Goal: Task Accomplishment & Management: Complete application form

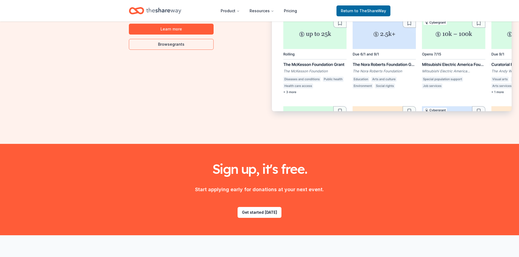
scroll to position [408, 0]
click at [254, 211] on link "Get started today" at bounding box center [260, 212] width 44 height 11
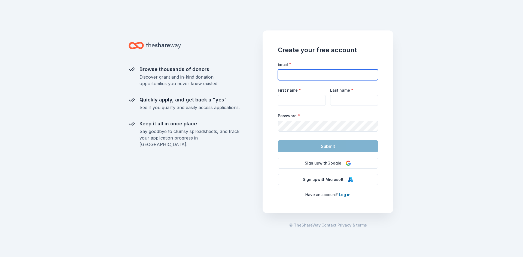
click at [303, 76] on input "Email *" at bounding box center [328, 74] width 100 height 11
click at [253, 142] on div "Browse thousands of donors Discover grant and in-kind donation opportunities yo…" at bounding box center [195, 140] width 133 height 236
click at [289, 77] on input "Email *" at bounding box center [328, 74] width 100 height 11
type input "llaw35@comcast.net"
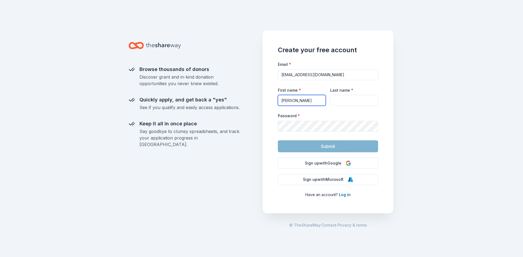
type input "[PERSON_NAME]"
type input "Lawlor"
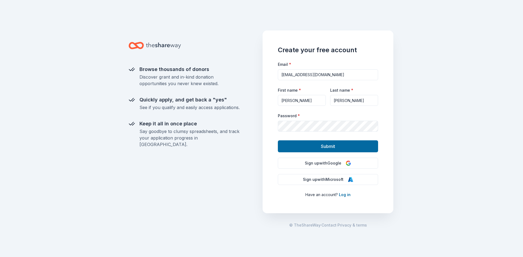
click at [131, 25] on div "Browse thousands of donors Discover grant and in-kind donation opportunities yo…" at bounding box center [195, 140] width 133 height 236
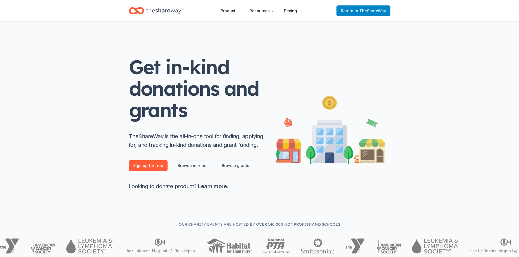
click at [345, 10] on span "Return to TheShareWay" at bounding box center [363, 11] width 45 height 7
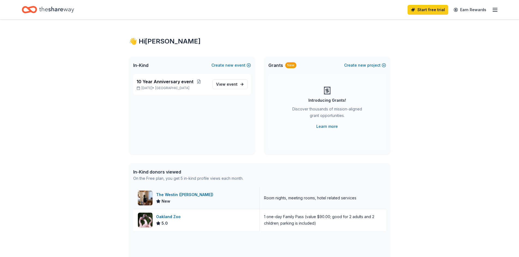
click at [189, 195] on div "The Westin (Verasa Napa)" at bounding box center [185, 195] width 59 height 7
click at [175, 217] on div "Oakland Zoo" at bounding box center [169, 217] width 27 height 7
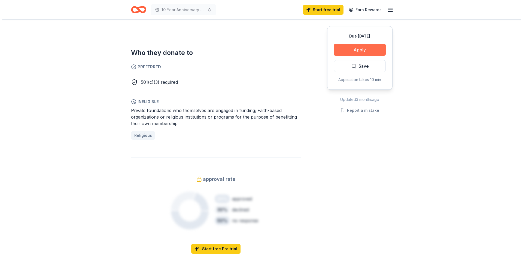
scroll to position [272, 0]
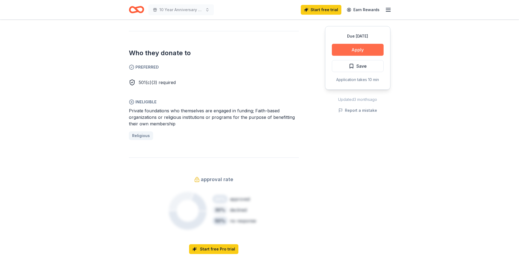
click at [353, 51] on button "Apply" at bounding box center [358, 50] width 52 height 12
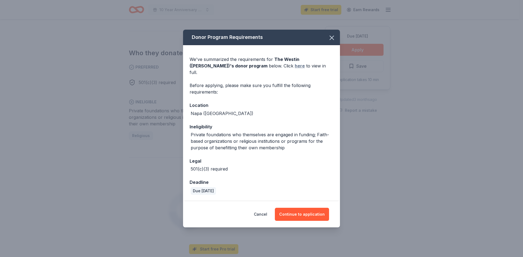
click at [295, 69] on link "here" at bounding box center [300, 66] width 10 height 7
click at [296, 209] on button "Continue to application" at bounding box center [302, 214] width 54 height 13
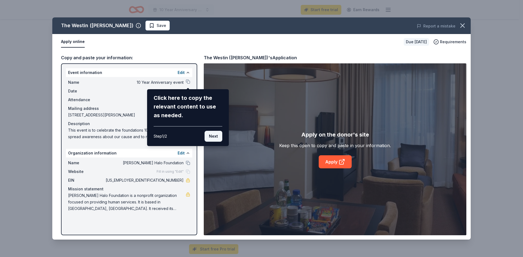
click at [212, 136] on button "Next" at bounding box center [214, 136] width 18 height 11
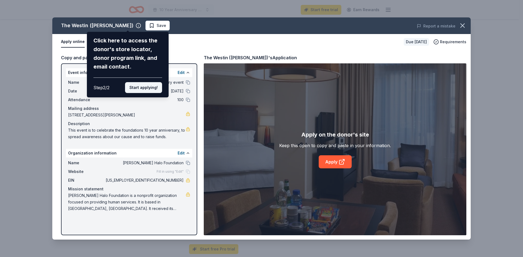
click at [144, 87] on button "Start applying!" at bounding box center [143, 87] width 37 height 11
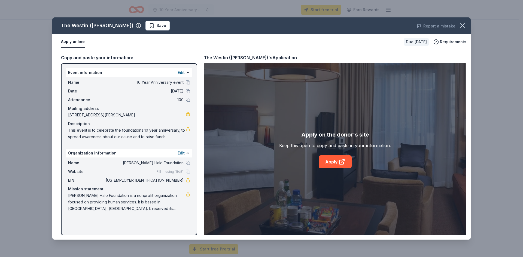
click at [125, 73] on div "Event information Edit" at bounding box center [129, 72] width 126 height 9
click at [333, 160] on link "Apply" at bounding box center [335, 162] width 33 height 13
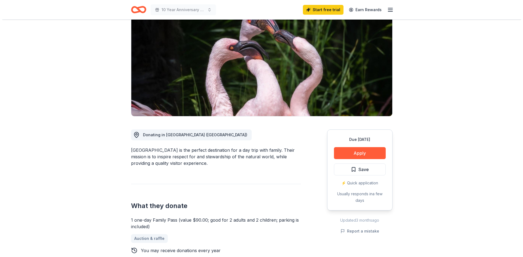
scroll to position [136, 0]
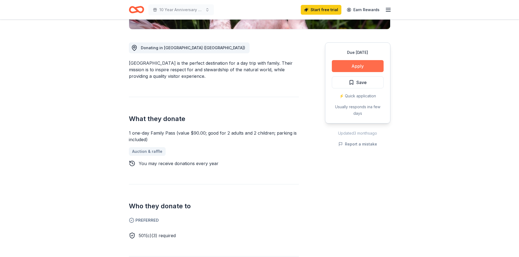
click at [352, 64] on button "Apply" at bounding box center [358, 66] width 52 height 12
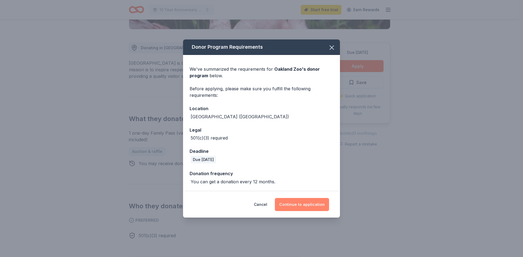
click at [305, 207] on button "Continue to application" at bounding box center [302, 204] width 54 height 13
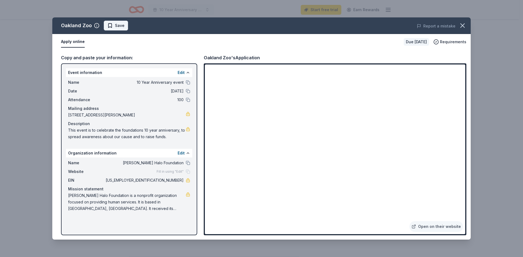
click at [116, 24] on span "Save" at bounding box center [120, 25] width 10 height 7
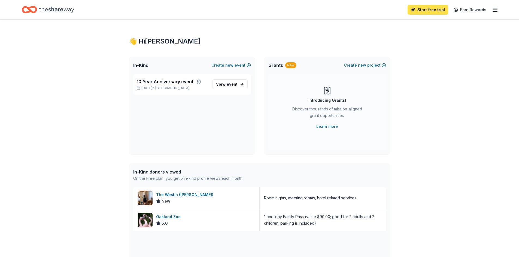
click at [431, 9] on link "Start free trial" at bounding box center [428, 10] width 41 height 10
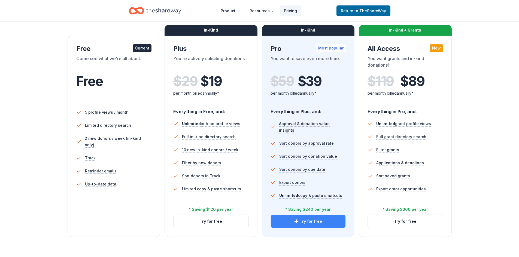
scroll to position [81, 0]
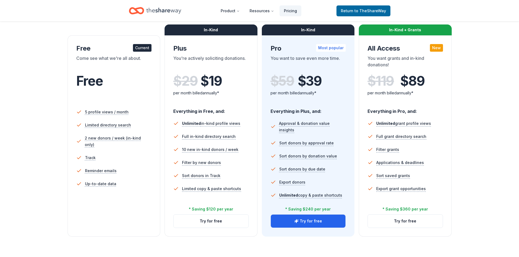
click at [159, 7] on icon "Home" at bounding box center [163, 10] width 35 height 11
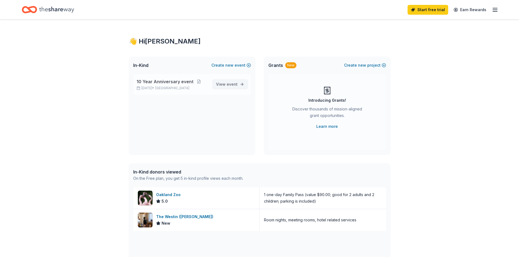
click at [232, 83] on span "event" at bounding box center [232, 84] width 11 height 5
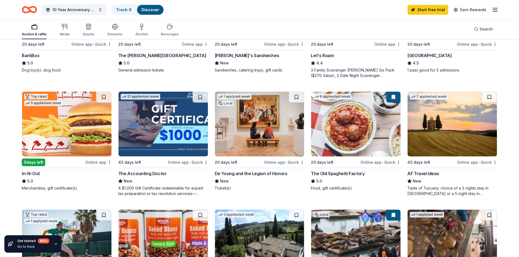
scroll to position [245, 0]
click at [424, 156] on div "7 applies last week" at bounding box center [452, 123] width 90 height 65
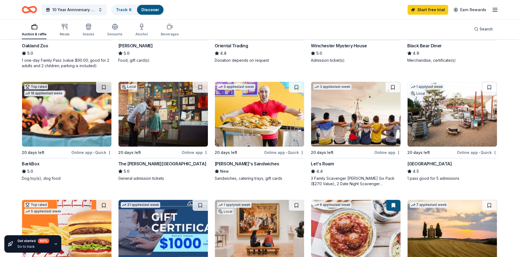
scroll to position [136, 0]
click at [435, 133] on img at bounding box center [452, 114] width 89 height 65
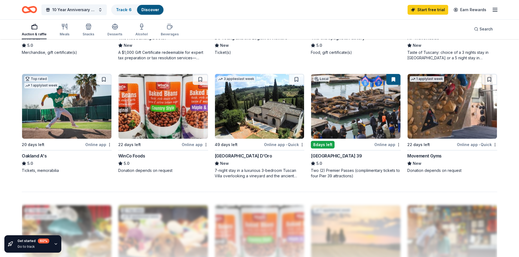
scroll to position [381, 0]
click at [52, 131] on img at bounding box center [66, 106] width 89 height 65
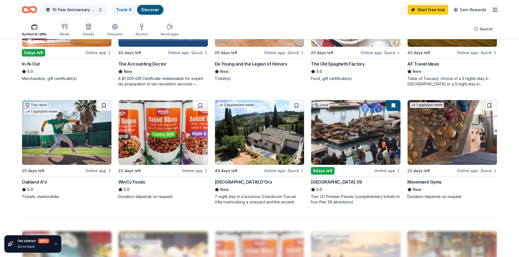
scroll to position [355, 0]
click at [344, 161] on img at bounding box center [355, 133] width 89 height 65
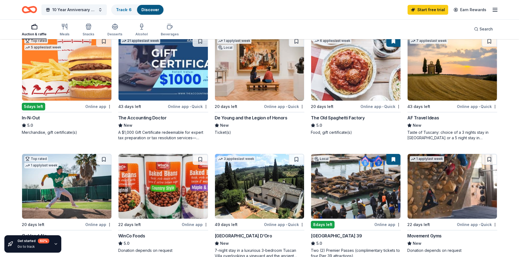
scroll to position [301, 0]
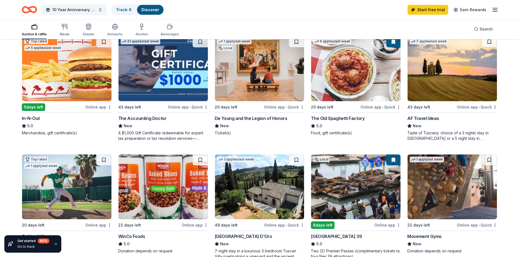
click at [228, 106] on div "20 days left" at bounding box center [226, 107] width 23 height 7
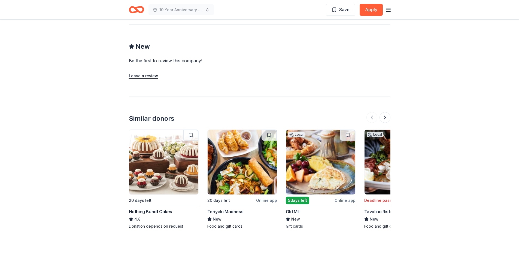
scroll to position [544, 0]
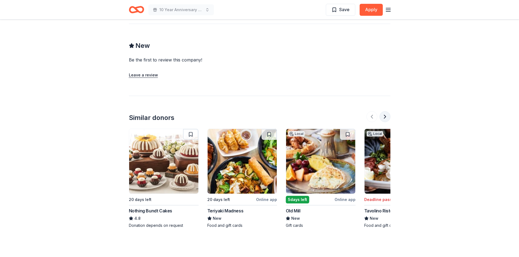
click at [383, 111] on button at bounding box center [385, 116] width 11 height 11
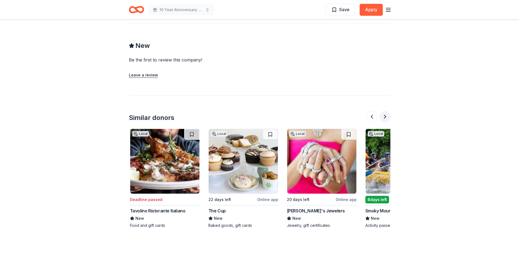
scroll to position [0, 235]
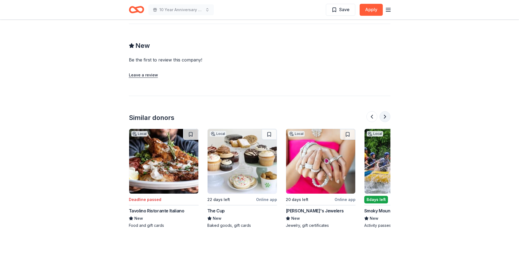
click at [383, 111] on button at bounding box center [385, 116] width 11 height 11
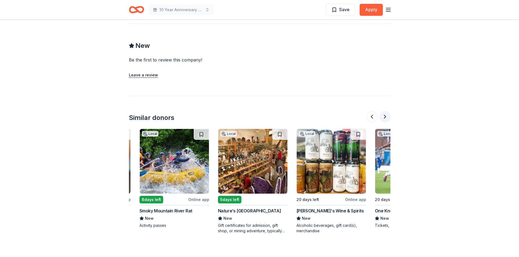
scroll to position [0, 471]
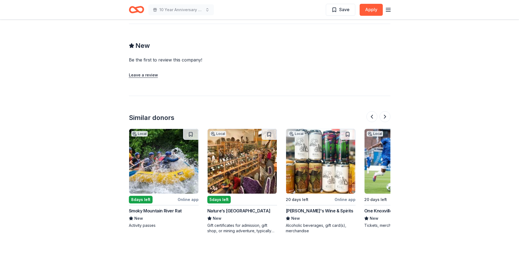
click at [230, 165] on img at bounding box center [242, 161] width 69 height 65
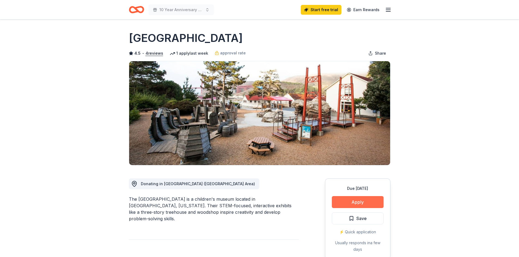
click at [354, 202] on button "Apply" at bounding box center [358, 202] width 52 height 12
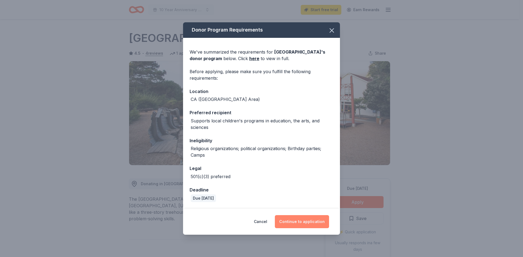
click at [304, 223] on button "Continue to application" at bounding box center [302, 222] width 54 height 13
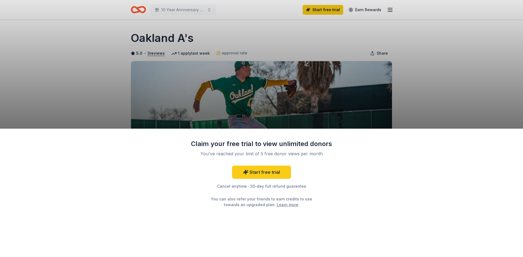
click at [178, 119] on div "Claim your free trial to view unlimited donors You've reached your limit of 5 f…" at bounding box center [261, 128] width 523 height 257
click at [262, 187] on div "Cancel anytime · 30-day full refund guarantee" at bounding box center [262, 186] width 142 height 7
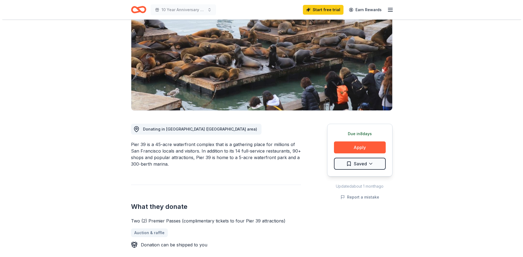
scroll to position [54, 0]
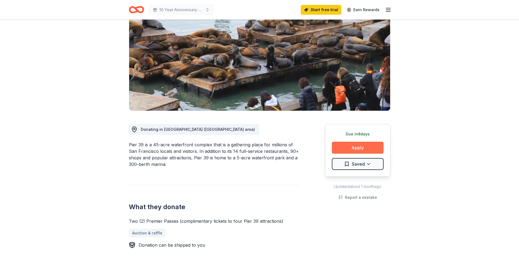
click at [362, 145] on button "Apply" at bounding box center [358, 148] width 52 height 12
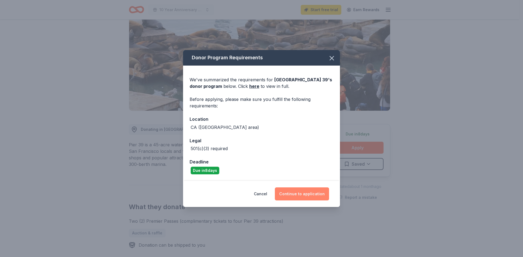
click at [302, 192] on button "Continue to application" at bounding box center [302, 194] width 54 height 13
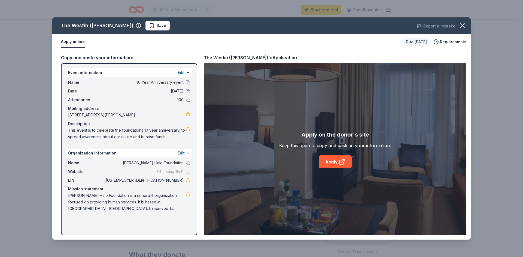
scroll to position [272, 0]
click at [337, 162] on link "Apply" at bounding box center [335, 162] width 33 height 13
click at [328, 157] on link "Apply" at bounding box center [335, 162] width 33 height 13
click at [333, 161] on link "Apply" at bounding box center [335, 162] width 33 height 13
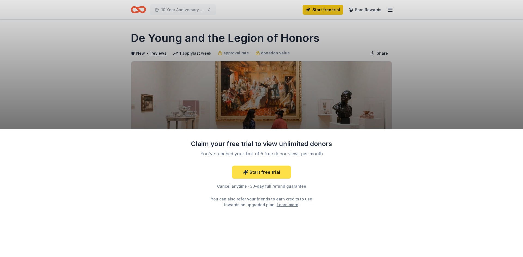
click at [267, 172] on link "Start free trial" at bounding box center [261, 172] width 59 height 13
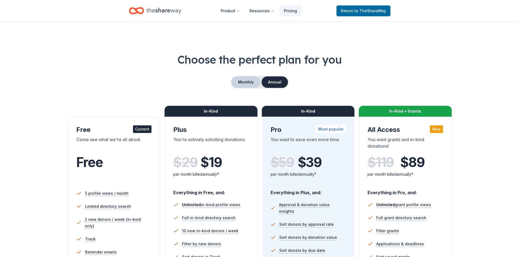
click at [245, 81] on button "Monthly" at bounding box center [245, 82] width 29 height 11
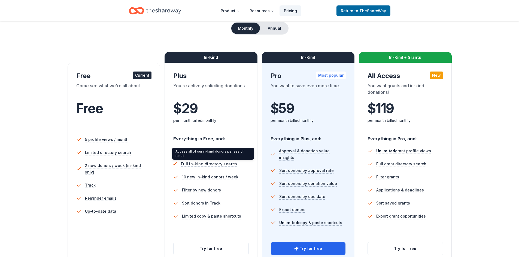
scroll to position [54, 0]
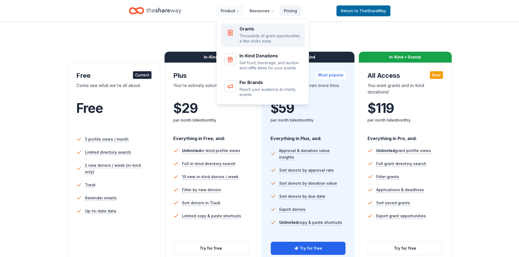
click at [261, 34] on p "Thousands of grant opportunities, a few clicks away" at bounding box center [270, 38] width 62 height 11
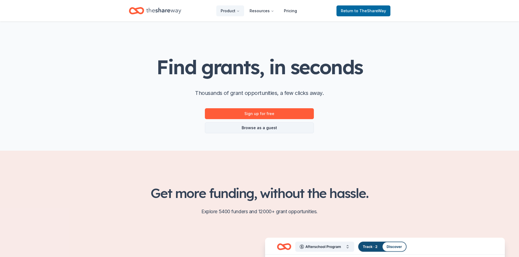
click at [260, 128] on link "Browse as a guest" at bounding box center [259, 128] width 109 height 11
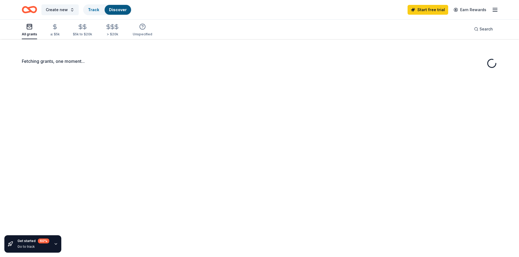
scroll to position [40, 0]
click at [80, 32] on div "$5k to $20k" at bounding box center [82, 30] width 19 height 13
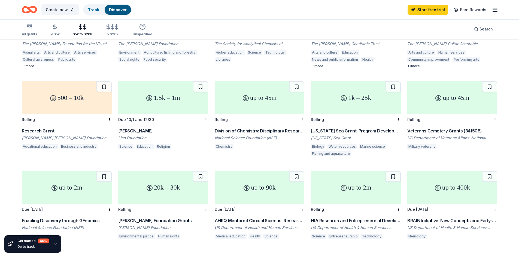
scroll to position [245, 0]
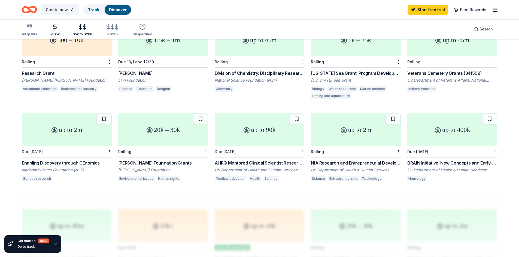
click at [53, 26] on icon "button" at bounding box center [55, 27] width 6 height 6
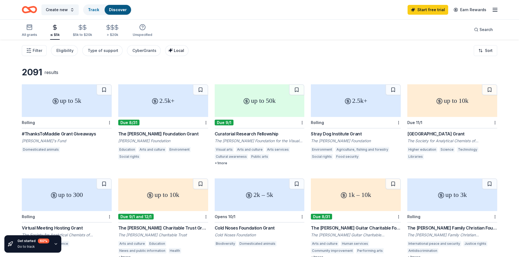
click at [175, 52] on span "Local" at bounding box center [179, 50] width 10 height 5
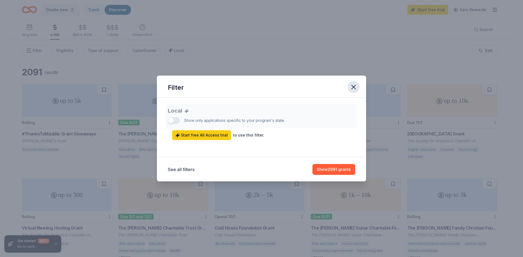
click at [354, 88] on icon "button" at bounding box center [354, 87] width 4 height 4
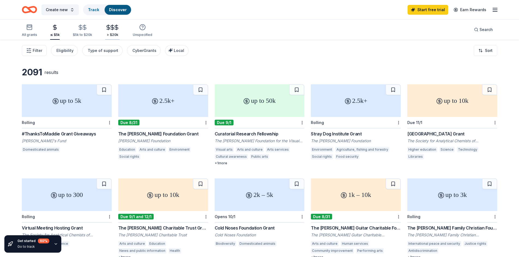
click at [107, 30] on icon "button" at bounding box center [108, 27] width 6 height 6
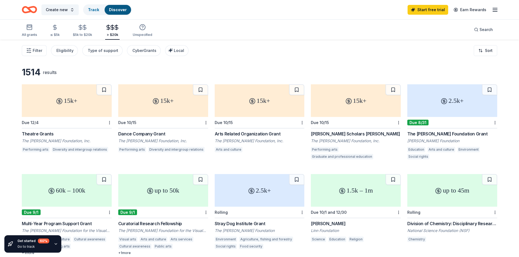
drag, startPoint x: 61, startPoint y: 51, endPoint x: 60, endPoint y: 62, distance: 10.8
click at [174, 48] on span "Local" at bounding box center [179, 50] width 10 height 5
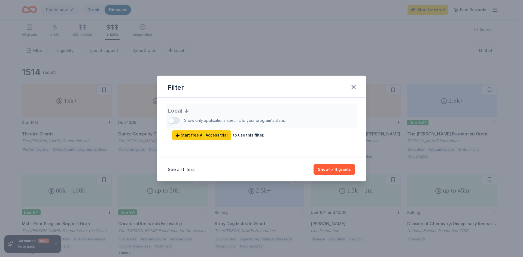
click at [173, 122] on div "Local Show only applications specific to your program's state. Start free All A…" at bounding box center [261, 122] width 187 height 36
click at [353, 86] on icon "button" at bounding box center [354, 87] width 8 height 8
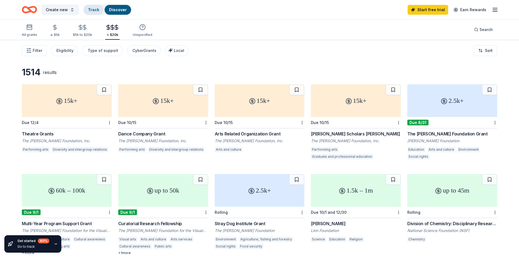
click at [91, 10] on link "Track" at bounding box center [93, 9] width 11 height 5
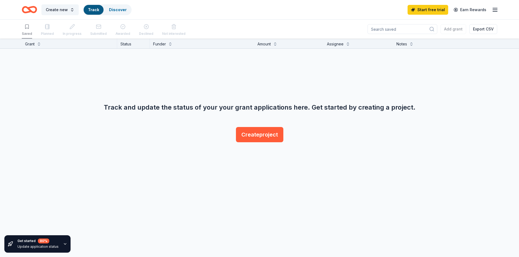
scroll to position [0, 0]
click at [120, 8] on link "Discover" at bounding box center [118, 9] width 18 height 5
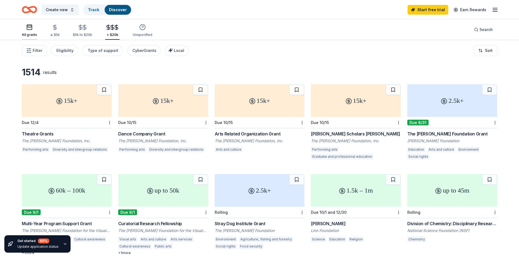
click at [27, 29] on rect "button" at bounding box center [29, 27] width 5 height 5
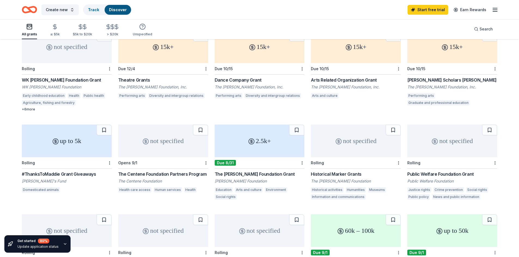
scroll to position [54, 0]
click at [232, 154] on div "2.5k+" at bounding box center [260, 141] width 90 height 33
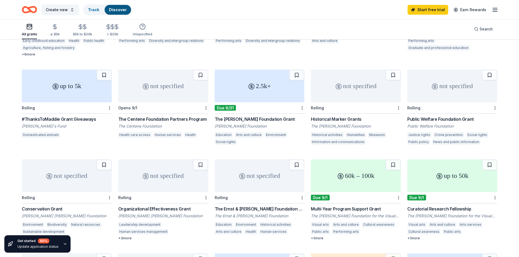
scroll to position [109, 0]
click at [68, 117] on div "#ThanksToMaddie Grant Giveaways" at bounding box center [67, 119] width 90 height 7
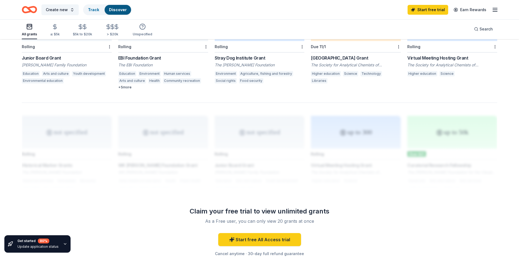
scroll to position [418, 0]
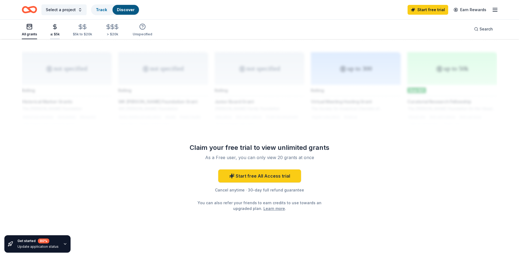
click at [54, 32] on div "≤ $5k" at bounding box center [55, 30] width 10 height 13
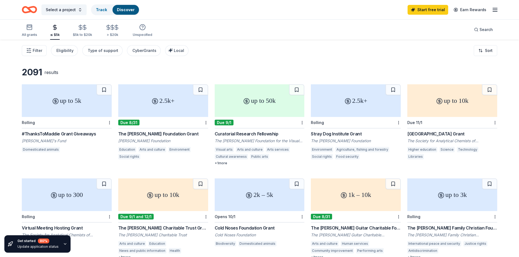
click at [224, 164] on div "+ 1 more" at bounding box center [260, 163] width 90 height 4
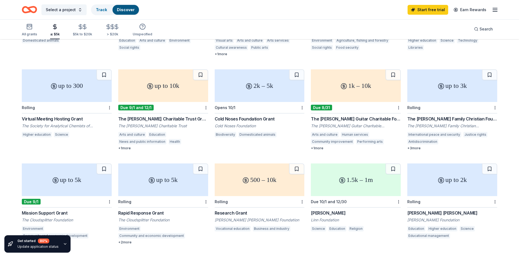
scroll to position [109, 0]
click at [142, 118] on div "The Cowles Charitable Trust Grant" at bounding box center [163, 119] width 90 height 7
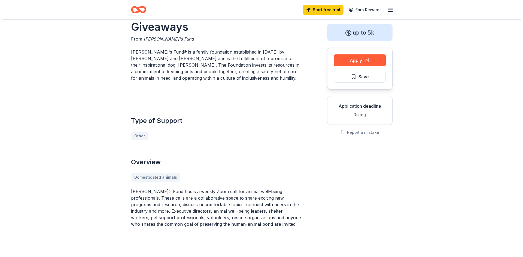
scroll to position [27, 0]
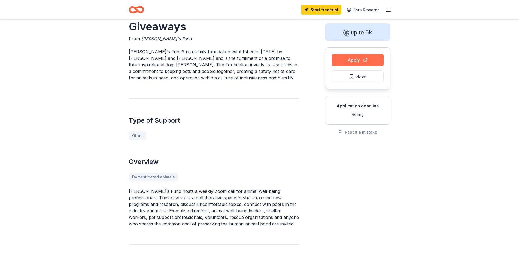
click at [360, 59] on button "Apply" at bounding box center [358, 60] width 52 height 12
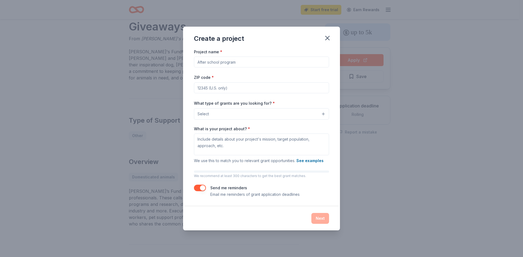
click at [212, 62] on input "Project name *" at bounding box center [261, 62] width 135 height 11
click at [221, 111] on button "Select" at bounding box center [261, 113] width 135 height 11
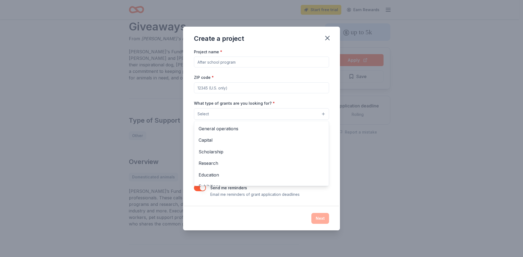
scroll to position [0, 0]
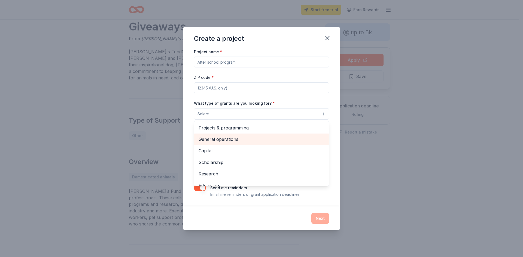
click at [216, 139] on span "General operations" at bounding box center [262, 139] width 126 height 7
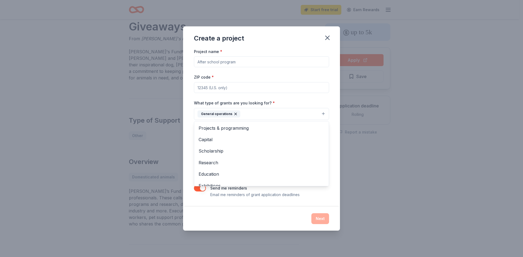
click at [368, 126] on div "Create a project Project name * ZIP code * What type of grants are you looking …" at bounding box center [261, 128] width 523 height 257
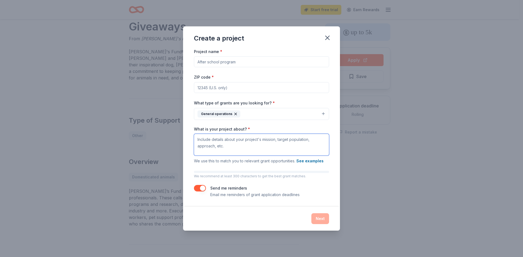
click at [258, 146] on textarea "What is your project about? *" at bounding box center [261, 145] width 135 height 22
click at [236, 62] on input "Project name *" at bounding box center [261, 61] width 135 height 11
click at [216, 87] on input "ZIP code *" at bounding box center [261, 87] width 135 height 11
type input "94553"
click at [264, 117] on button "General operations" at bounding box center [261, 114] width 135 height 12
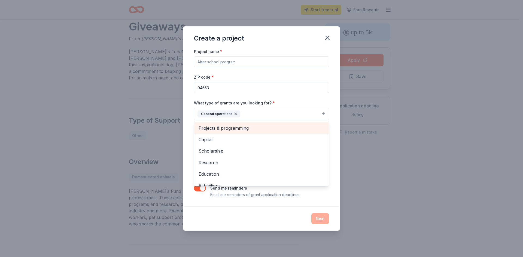
click at [229, 130] on span "Projects & programming" at bounding box center [262, 128] width 126 height 7
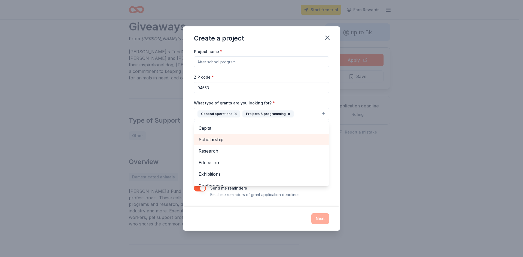
click at [218, 139] on span "Scholarship" at bounding box center [262, 139] width 126 height 7
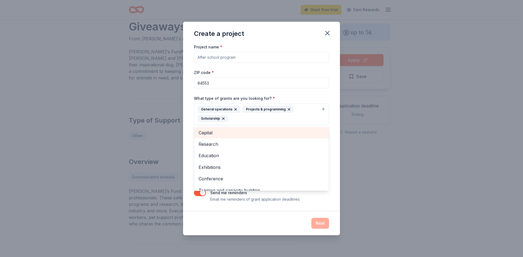
click at [203, 132] on span "Capital" at bounding box center [262, 132] width 126 height 7
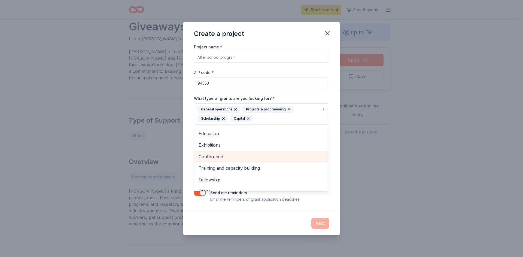
scroll to position [18, 0]
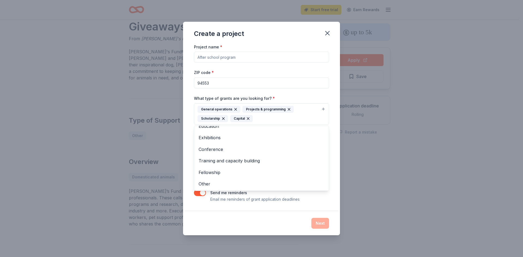
click at [84, 160] on div "Create a project Project name * ZIP code * 94553 What type of grants are you lo…" at bounding box center [261, 128] width 523 height 257
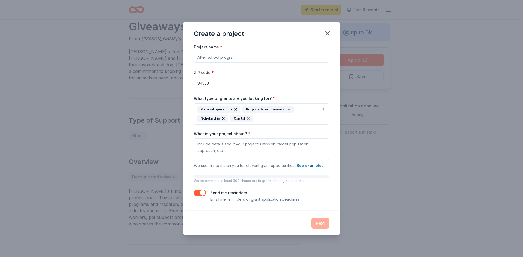
click at [229, 57] on input "Project name *" at bounding box center [261, 57] width 135 height 11
type input "Rusty Halo Foundation"
click at [224, 145] on textarea "What is your project about? *" at bounding box center [261, 150] width 135 height 22
click at [201, 143] on textarea "What is your project about? *" at bounding box center [261, 150] width 135 height 22
paste textarea "The Rusty Halo Foundation (RustyHaloFoundation.org) is a 501(c)(3) nonprofit de…"
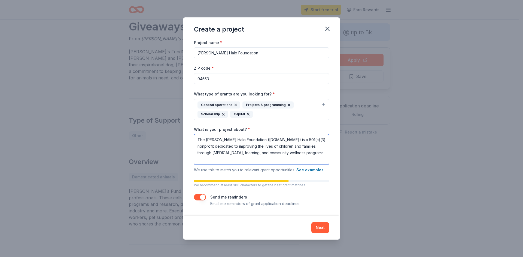
scroll to position [1, 0]
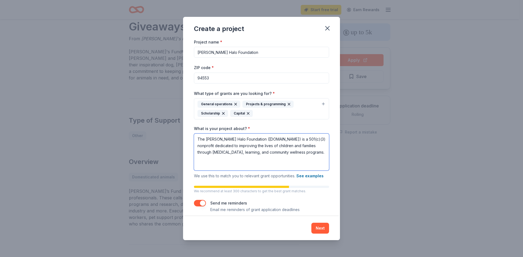
click at [263, 157] on textarea "The Rusty Halo Foundation (RustyHaloFoundation.org) is a 501(c)(3) nonprofit de…" at bounding box center [261, 152] width 135 height 37
drag, startPoint x: 263, startPoint y: 157, endPoint x: 256, endPoint y: 157, distance: 7.4
click at [256, 157] on textarea "The Rusty Halo Foundation (RustyHaloFoundation.org) is a 501(c)(3) nonprofit de…" at bounding box center [261, 152] width 135 height 37
paste textarea "Our services include equine-assisted therapy sessions, youth empowerment progra…"
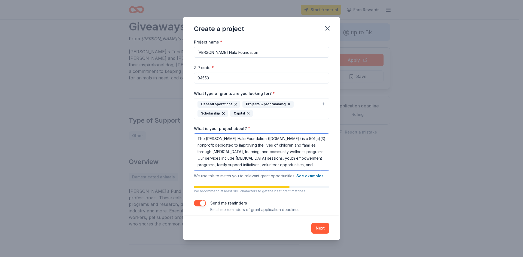
scroll to position [8, 0]
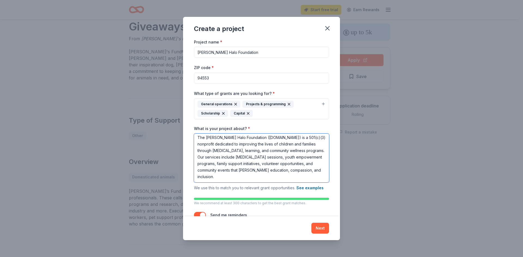
click at [292, 171] on textarea "The Rusty Halo Foundation (RustyHaloFoundation.org) is a 501(c)(3) nonprofit de…" at bounding box center [261, 158] width 135 height 49
click at [260, 177] on textarea "The Rusty Halo Foundation (RustyHaloFoundation.org) is a 501(c)(3) nonprofit de…" at bounding box center [261, 158] width 135 height 49
paste textarea "We primarily serve children and families in the Bay Area who are coping with a …"
paste textarea "Our approach is rooted in the proven benefits of equine-assisted therapy and ex…"
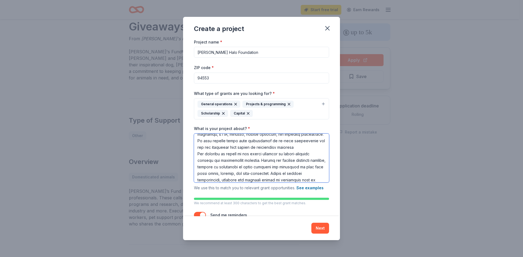
scroll to position [63, 0]
click at [216, 155] on textarea "What is your project about? *" at bounding box center [261, 158] width 135 height 49
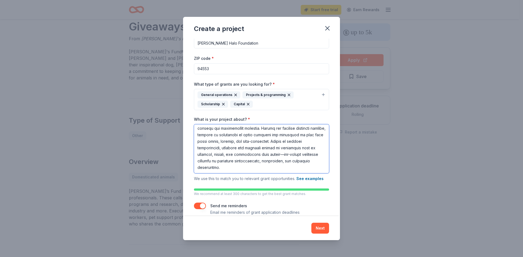
scroll to position [17, 0]
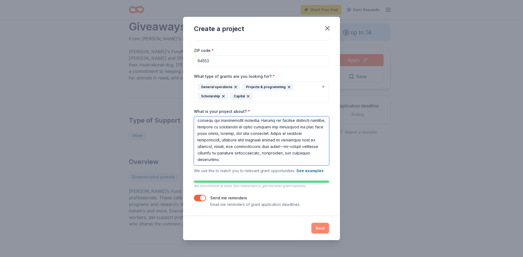
type textarea "The Rusty Halo Foundation (RustyHaloFoundation.org) is a 501(c)(3) nonprofit de…"
click at [319, 226] on button "Next" at bounding box center [320, 228] width 18 height 11
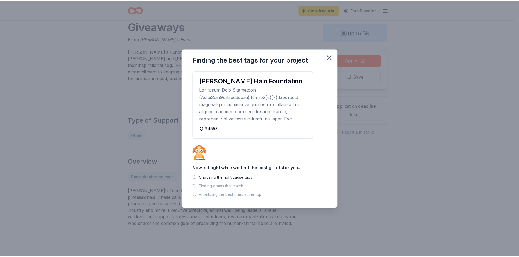
scroll to position [0, 0]
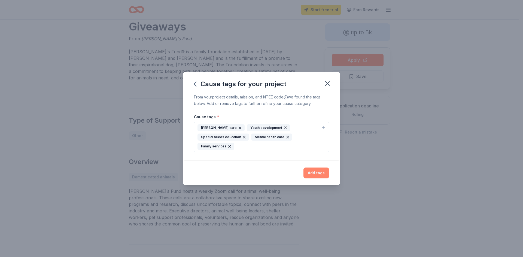
click at [328, 171] on button "Add tags" at bounding box center [317, 173] width 26 height 11
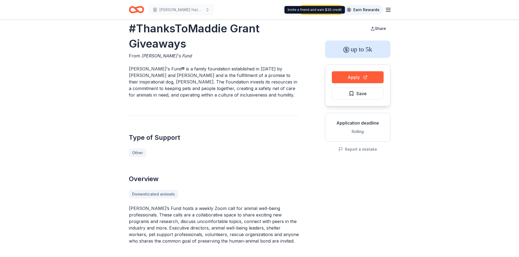
scroll to position [8, 0]
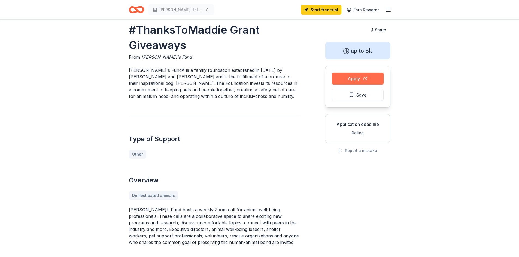
click at [361, 77] on button "Apply" at bounding box center [358, 79] width 52 height 12
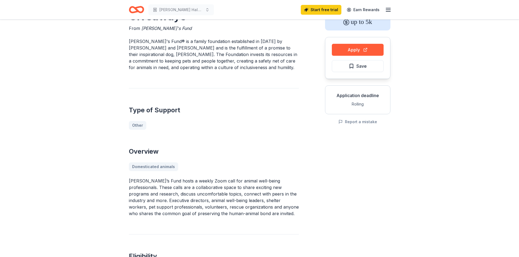
scroll to position [0, 0]
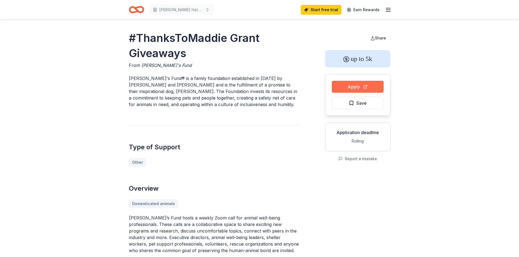
click at [356, 88] on button "Apply" at bounding box center [358, 87] width 52 height 12
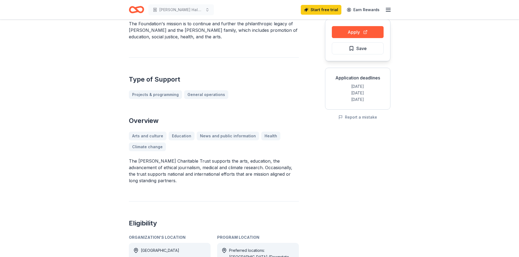
scroll to position [54, 0]
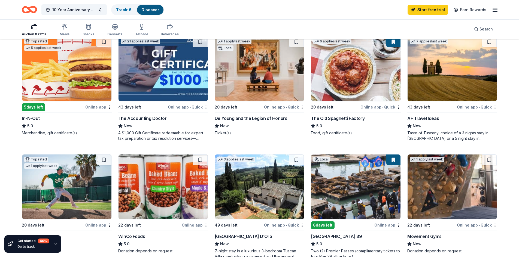
scroll to position [301, 0]
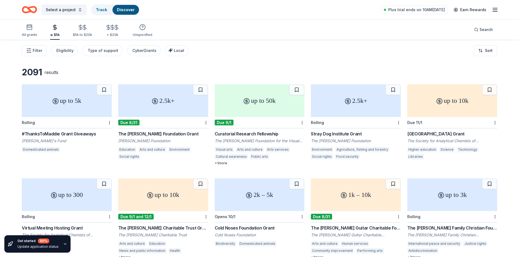
scroll to position [109, 0]
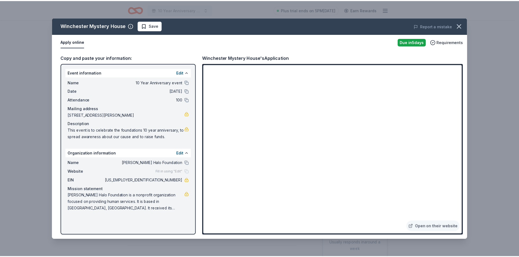
scroll to position [272, 0]
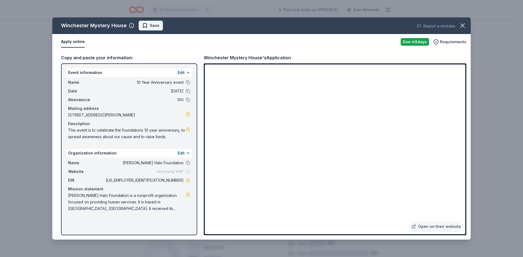
click at [153, 26] on span "Save" at bounding box center [155, 25] width 10 height 7
click at [463, 26] on icon "button" at bounding box center [463, 26] width 4 height 4
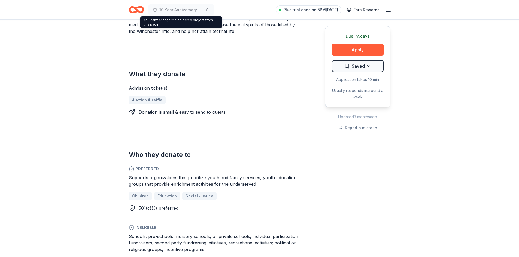
scroll to position [194, 0]
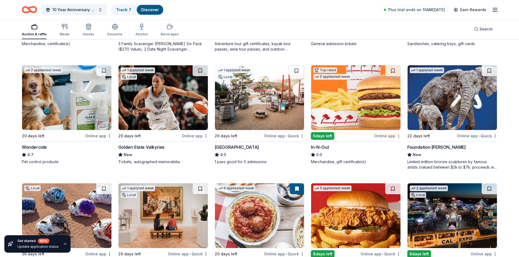
scroll to position [272, 0]
click at [144, 146] on div "Golden State Valkyries" at bounding box center [141, 147] width 46 height 7
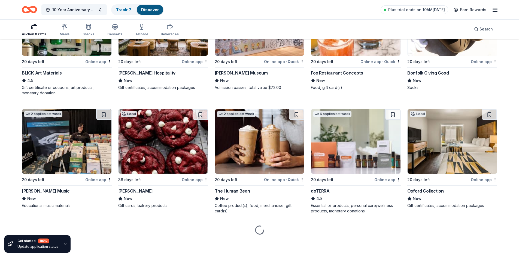
scroll to position [1287, 0]
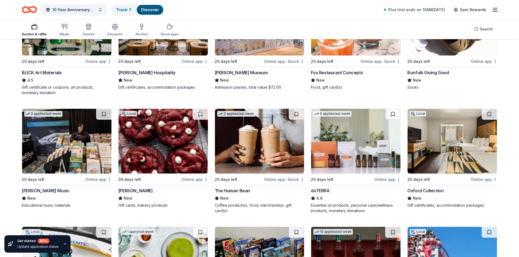
click at [326, 190] on div "doTERRA" at bounding box center [320, 191] width 19 height 7
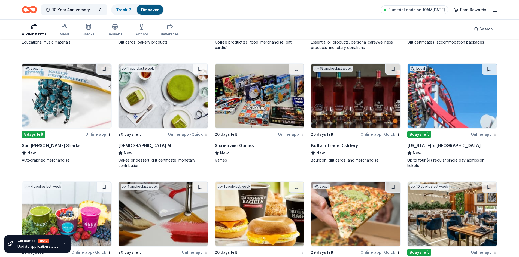
scroll to position [1450, 0]
click at [48, 145] on div "San [PERSON_NAME] Sharks" at bounding box center [51, 146] width 59 height 7
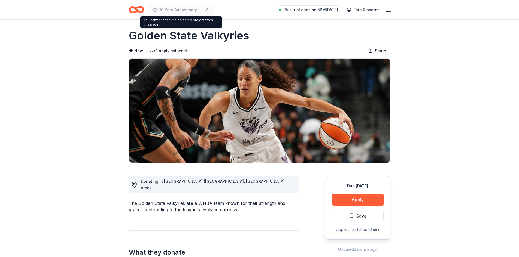
scroll to position [2, 0]
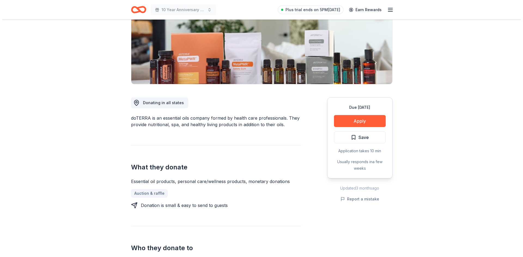
scroll to position [82, 0]
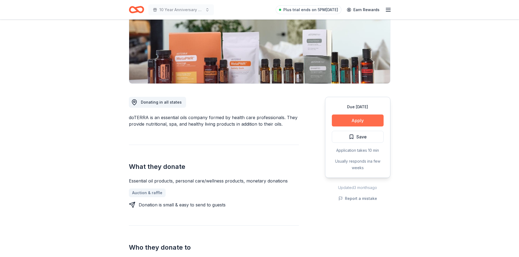
click at [356, 118] on button "Apply" at bounding box center [358, 121] width 52 height 12
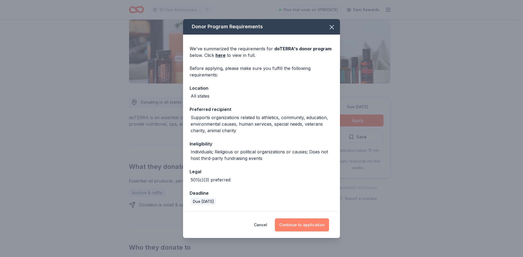
click at [302, 225] on button "Continue to application" at bounding box center [302, 225] width 54 height 13
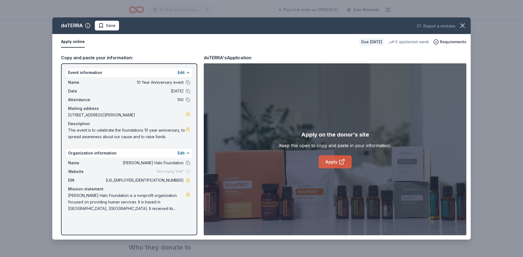
click at [333, 162] on link "Apply" at bounding box center [335, 162] width 33 height 13
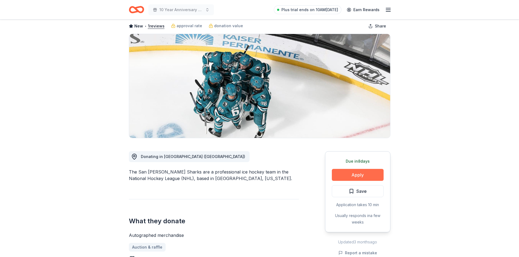
scroll to position [27, 0]
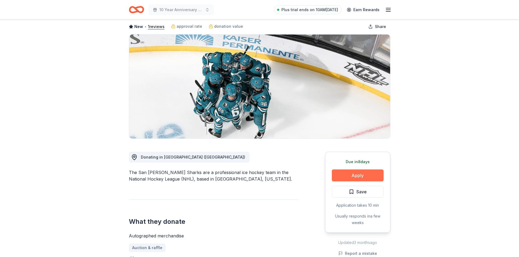
click at [360, 174] on button "Apply" at bounding box center [358, 176] width 52 height 12
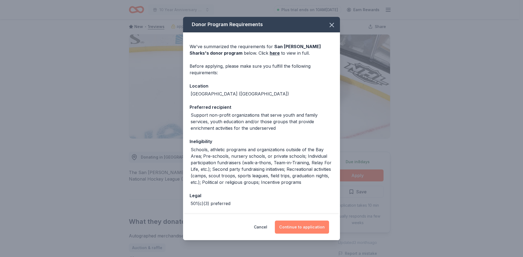
click at [298, 226] on button "Continue to application" at bounding box center [302, 227] width 54 height 13
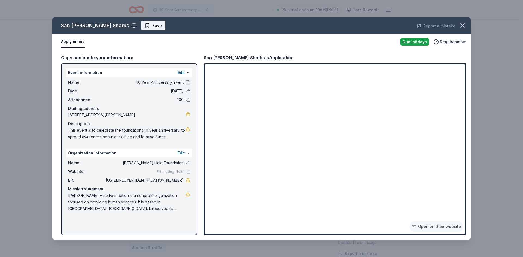
click at [152, 27] on span "Save" at bounding box center [157, 25] width 10 height 7
click at [464, 26] on icon "button" at bounding box center [463, 26] width 8 height 8
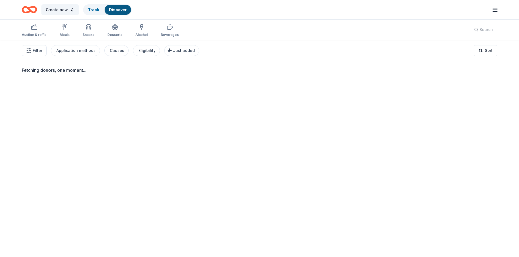
scroll to position [40, 0]
